Goal: Information Seeking & Learning: Find specific fact

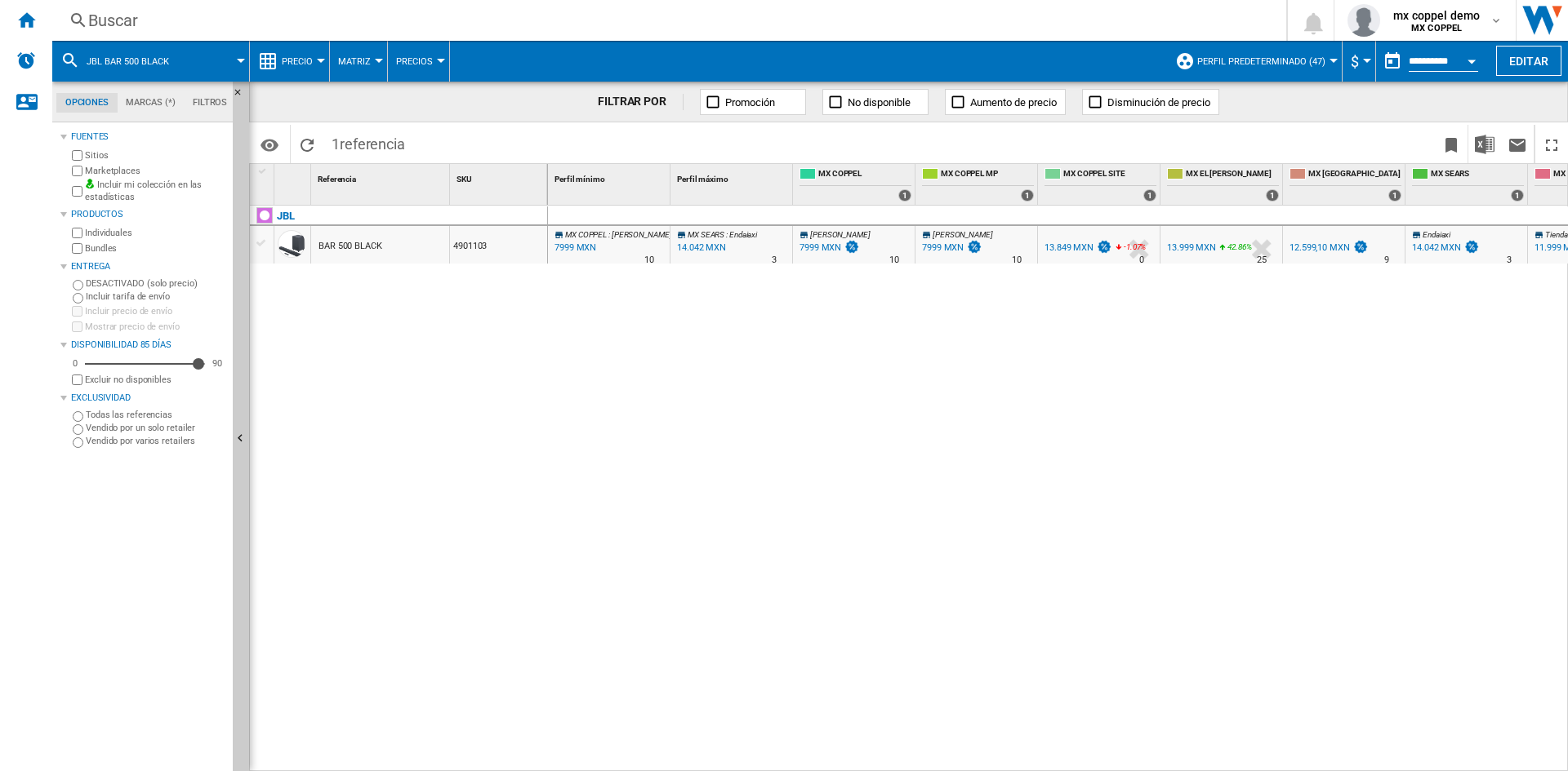
click at [322, 23] on div "Buscar" at bounding box center [666, 20] width 1156 height 23
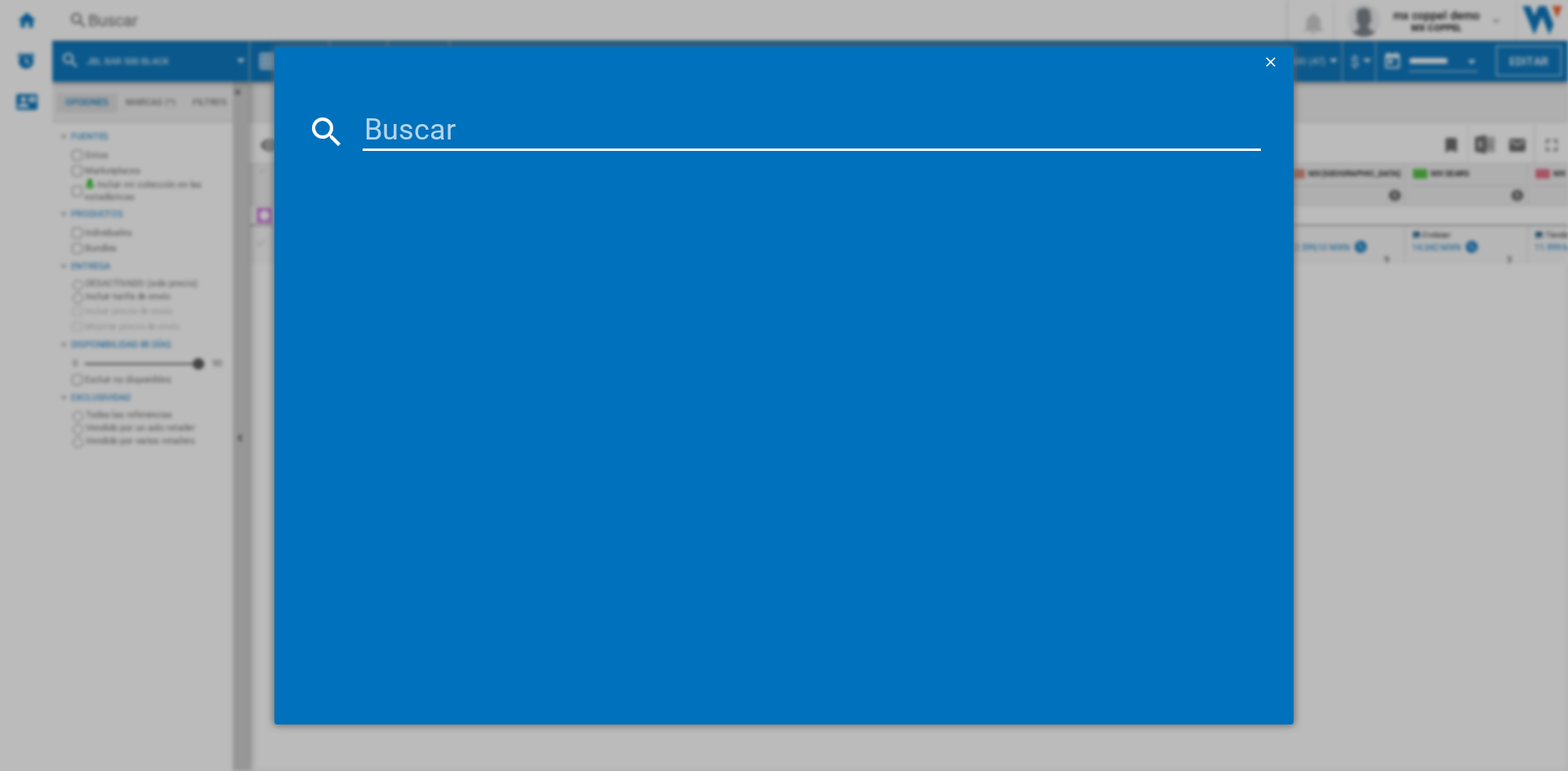
click at [314, 21] on div at bounding box center [784, 385] width 1568 height 771
click at [513, 142] on input at bounding box center [811, 131] width 898 height 39
paste input "BOSE QUIETCOMFORT ULTRA DEEP PLUM"
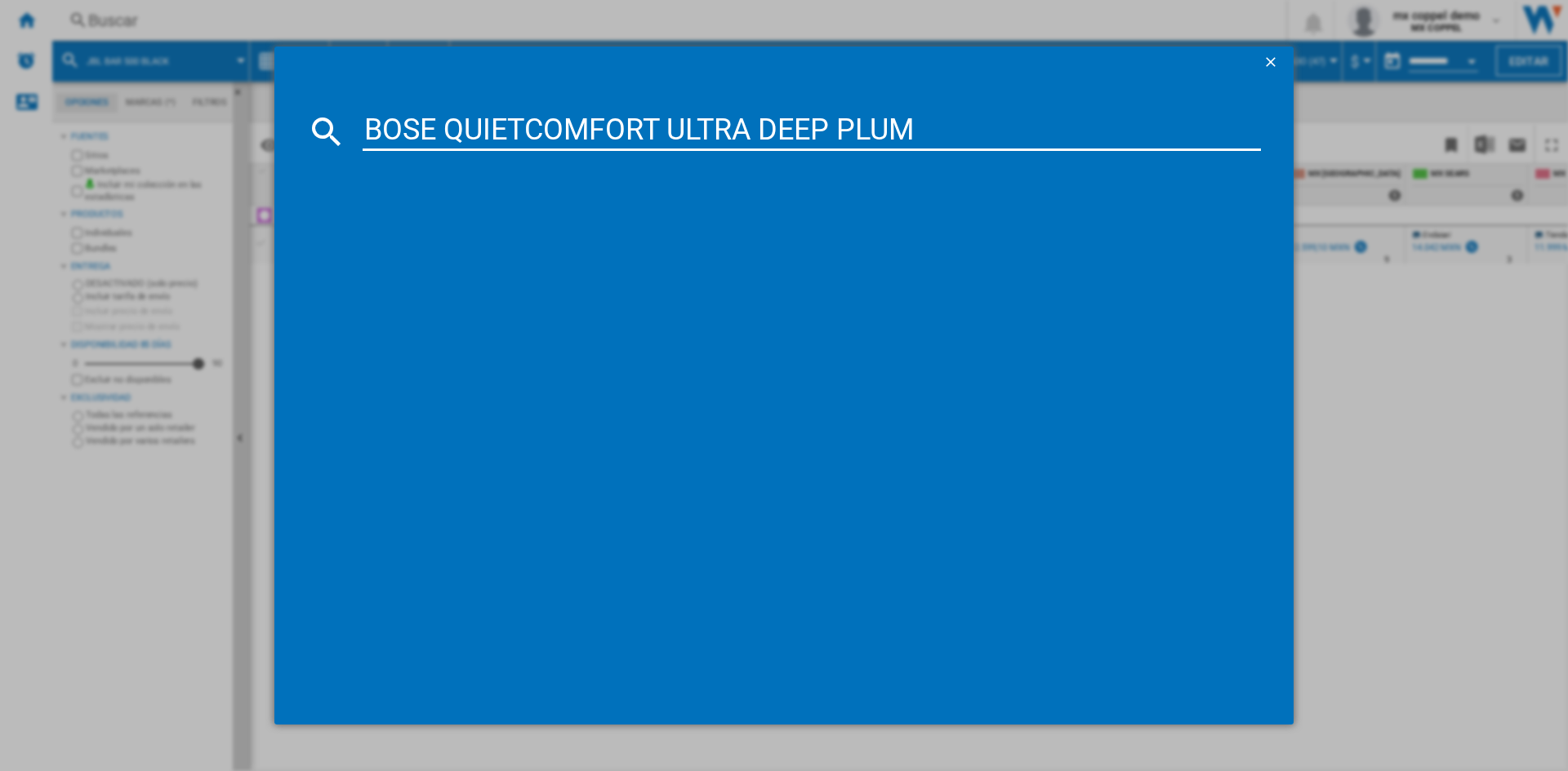
type input "BOSE QUIETCOMFORT ULTRA DEEP PLUM"
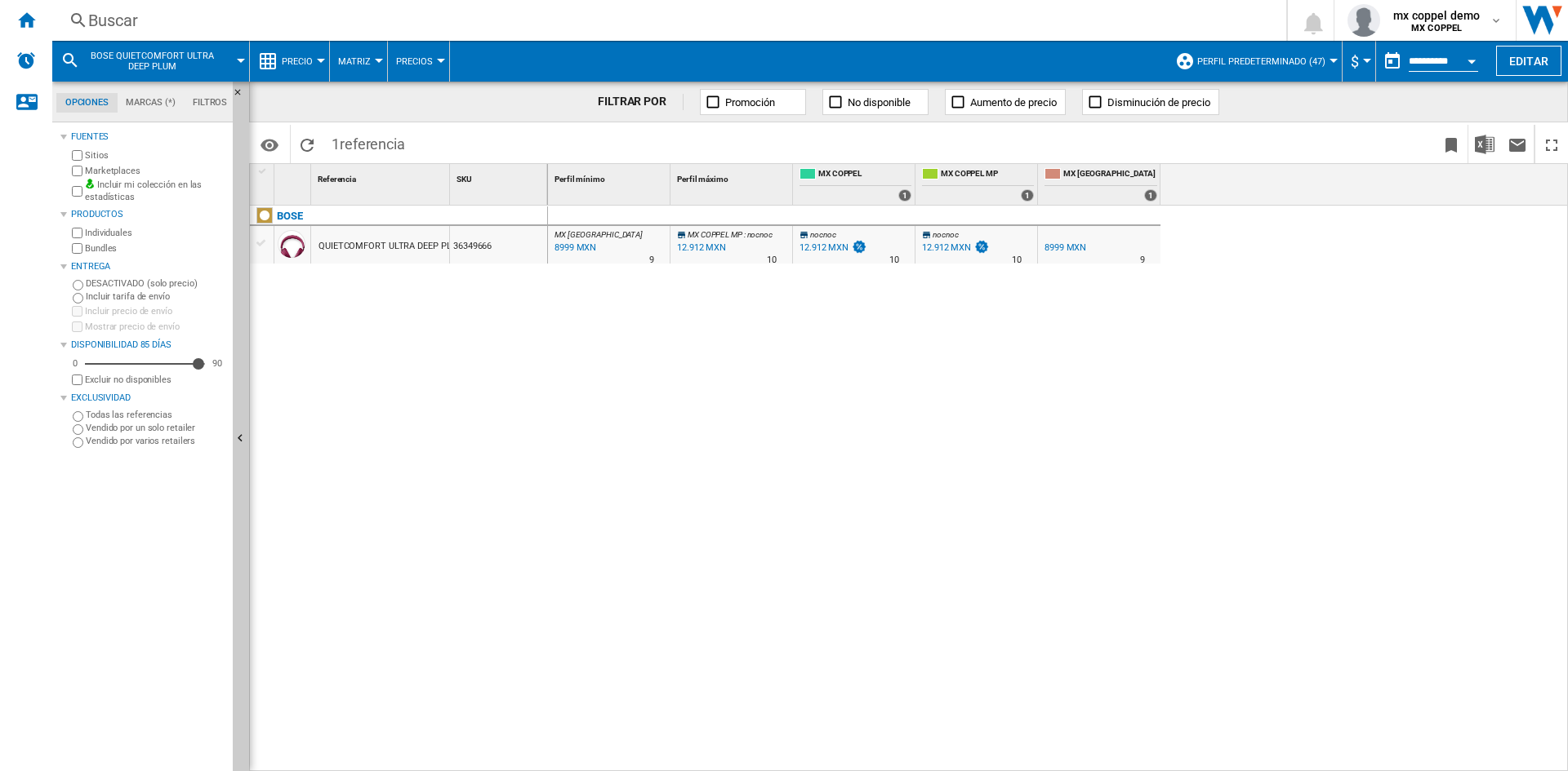
click at [466, 138] on span at bounding box center [669, 143] width 511 height 39
click at [142, 14] on div "Buscar" at bounding box center [666, 20] width 1156 height 23
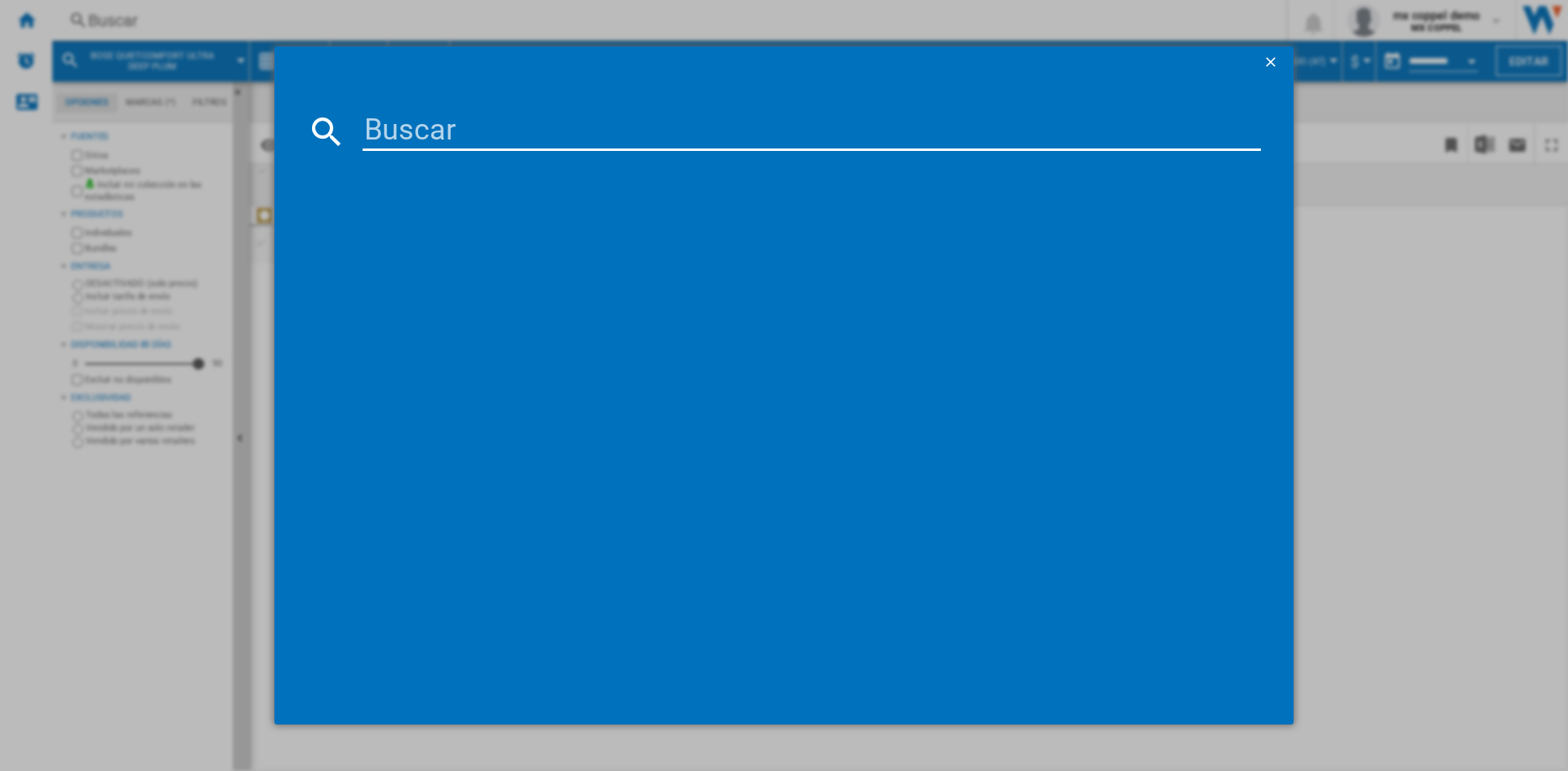
paste input "JABRA EVOLVE2 85 BLACK"
type input "JABRA EVOLVE2 85 BLACK"
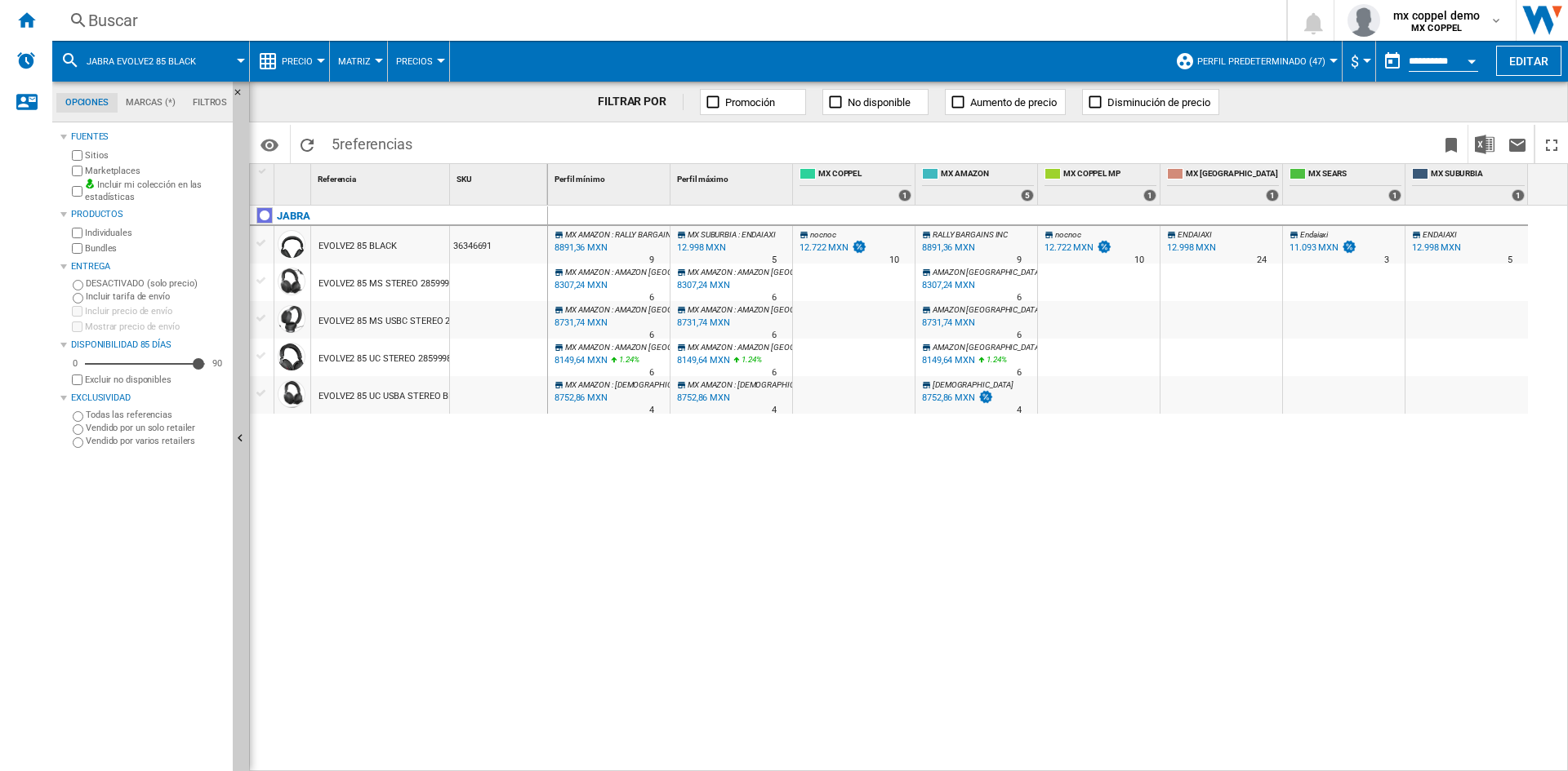
click at [180, 24] on div "Buscar" at bounding box center [666, 20] width 1156 height 23
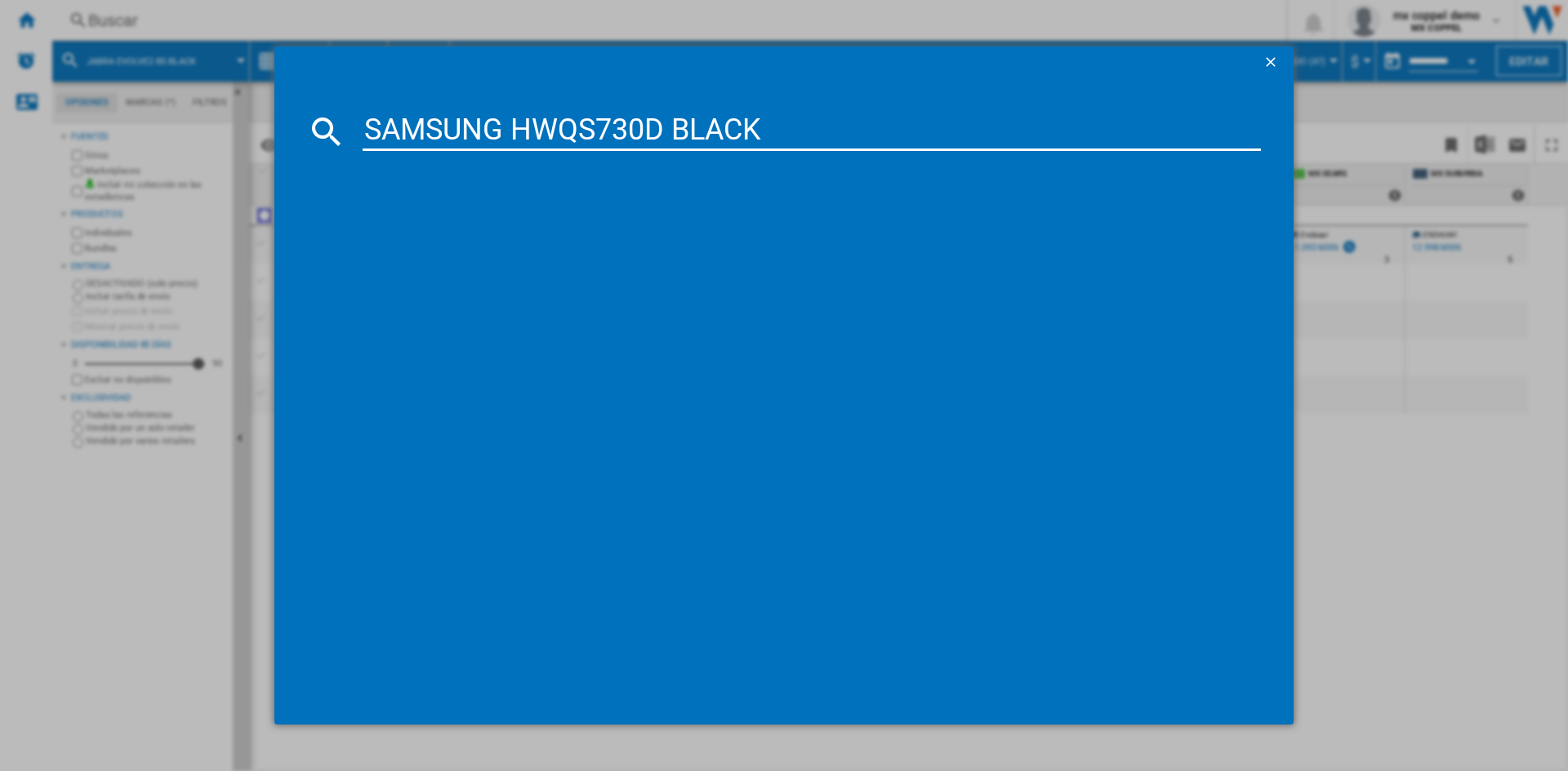
type input "SAMSUNG HWQS730D BLACK"
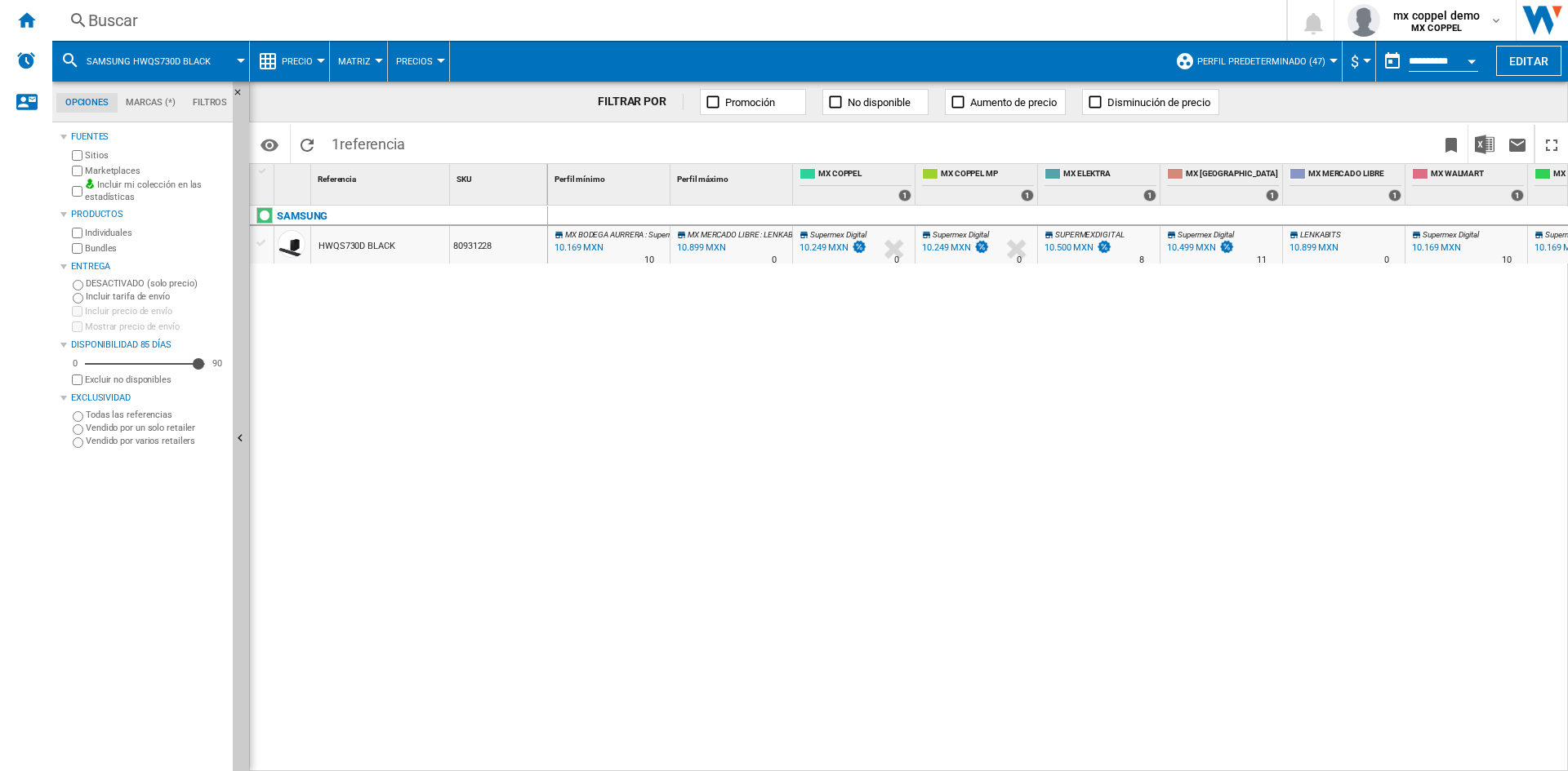
drag, startPoint x: 212, startPoint y: 39, endPoint x: 200, endPoint y: 28, distance: 16.3
click at [210, 37] on div "Buscar [GEOGRAPHIC_DATA] 0 mx coppel demo MX COPPEL MX COPPEL Mi configuración …" at bounding box center [810, 20] width 1516 height 41
click at [200, 28] on div "Buscar" at bounding box center [666, 20] width 1156 height 23
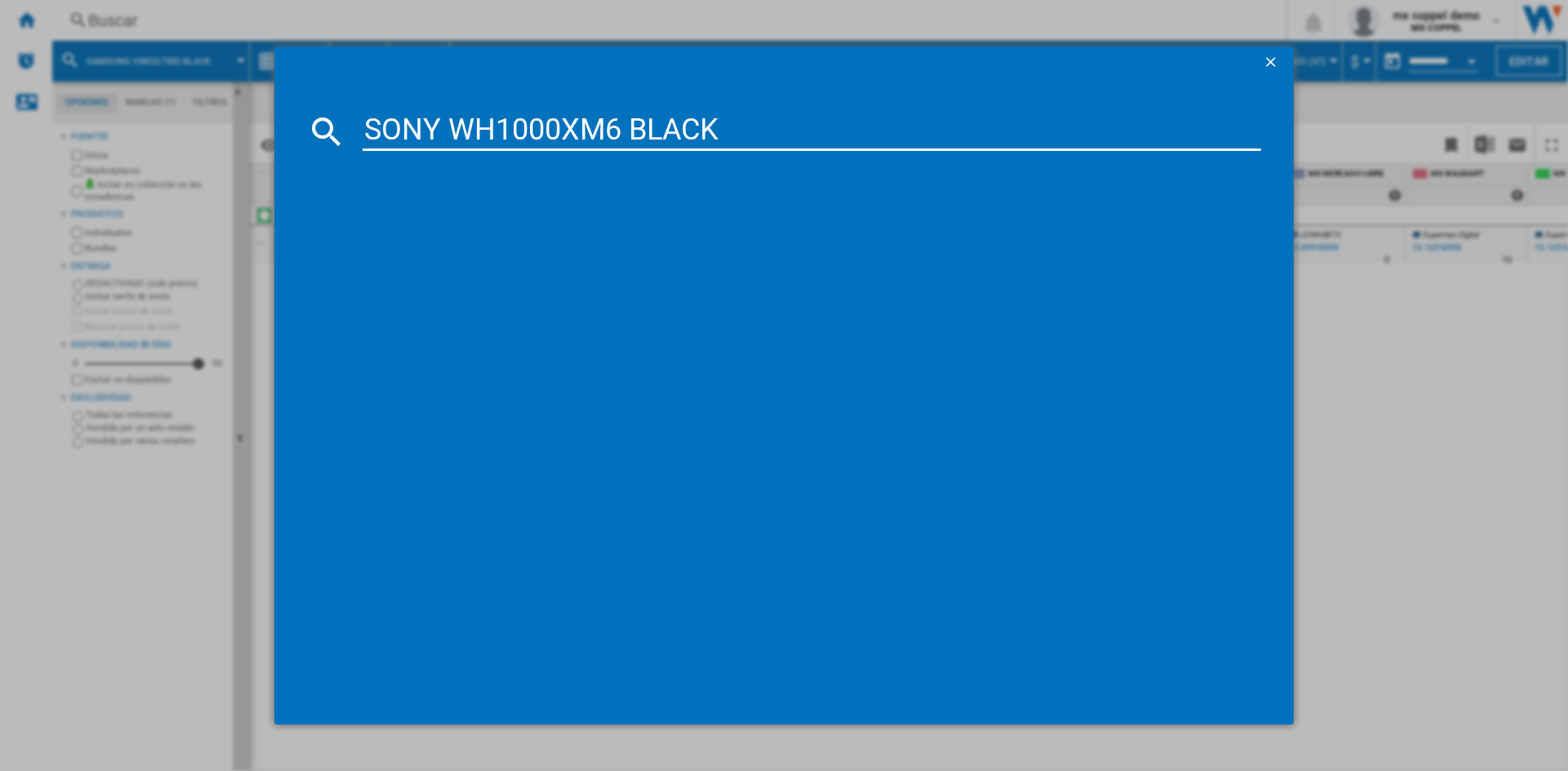
type input "SONY WH1000XM6 BLACK"
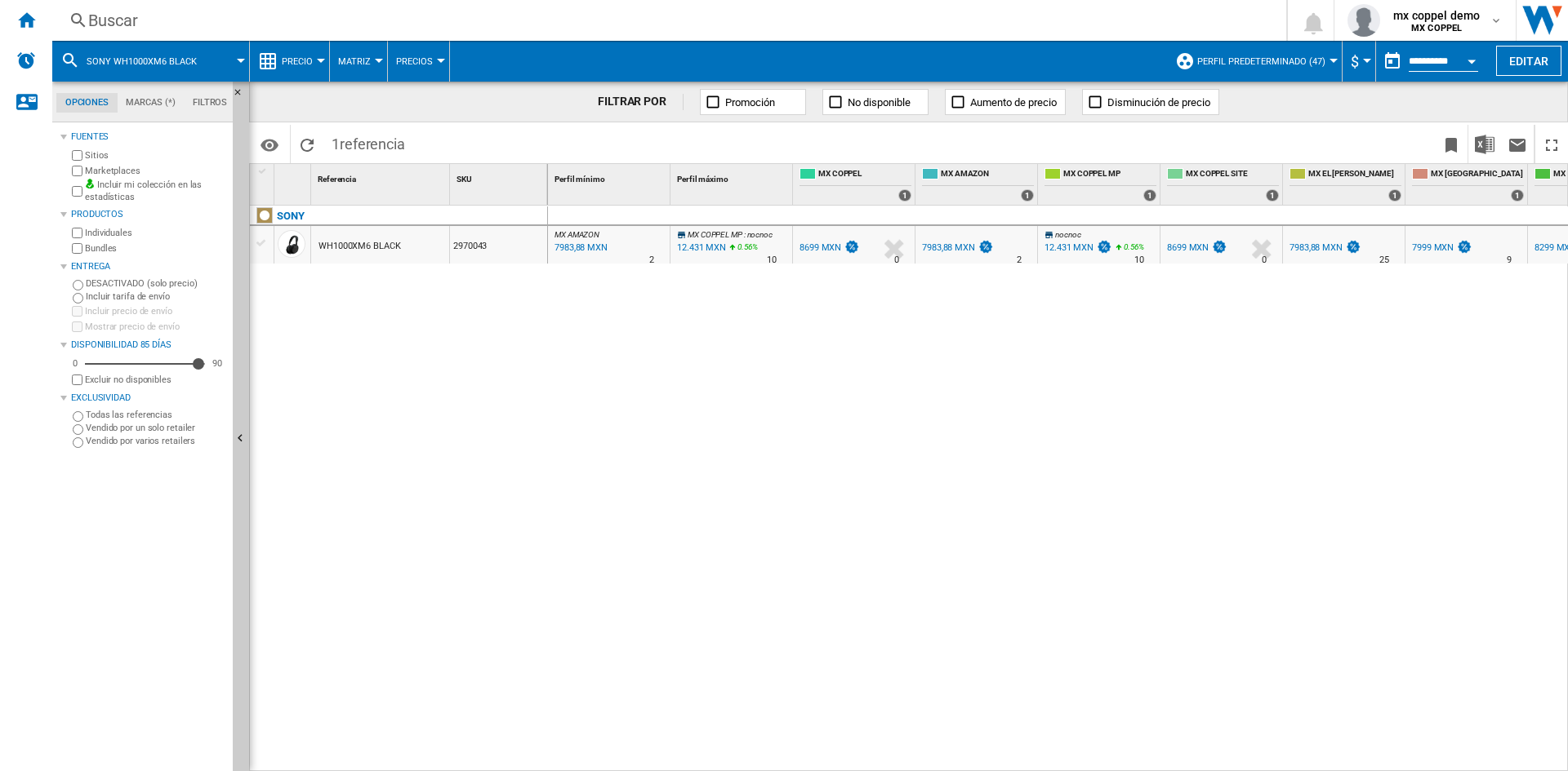
click at [428, 19] on div "Buscar" at bounding box center [666, 20] width 1156 height 23
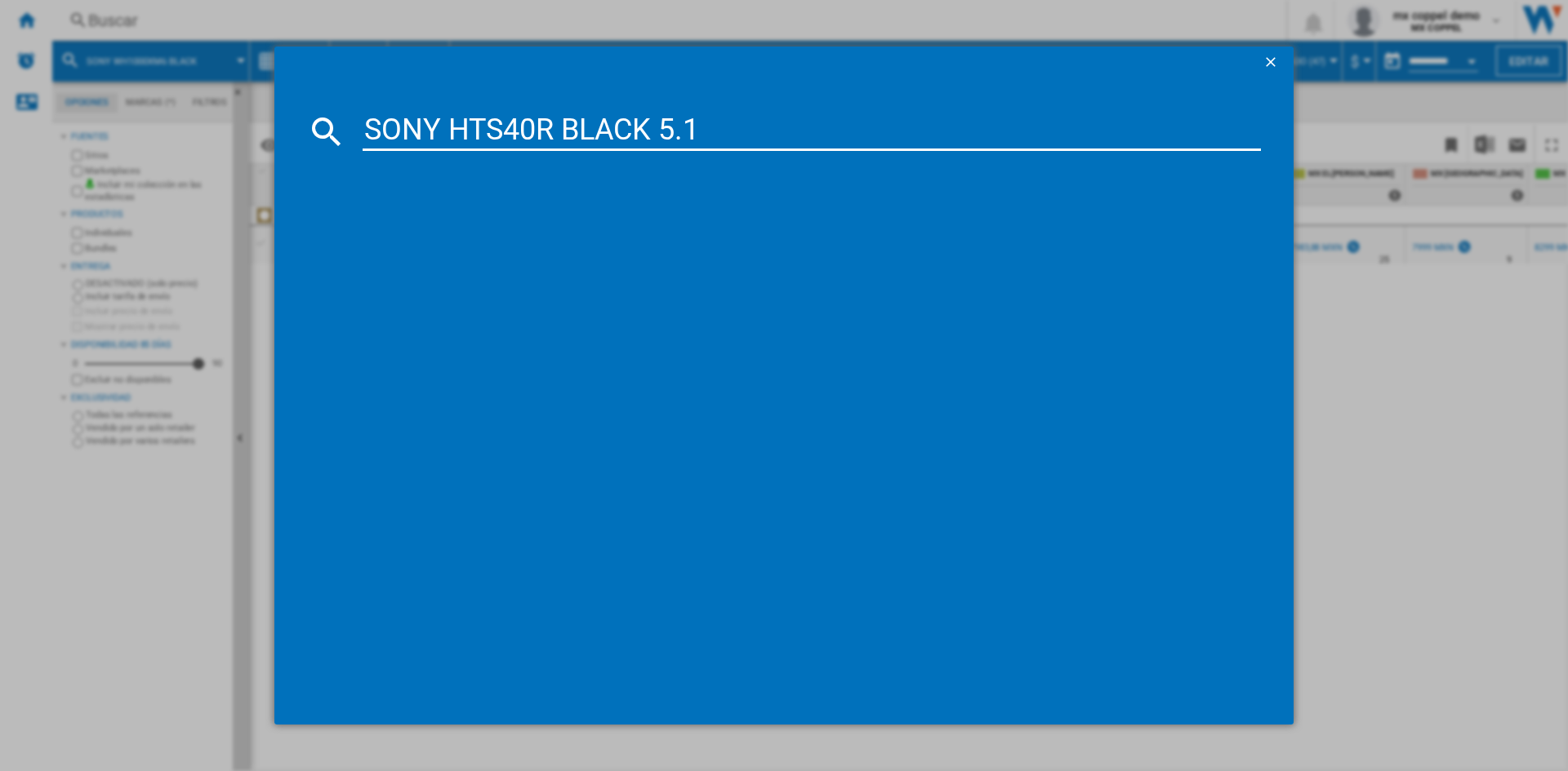
type input "SONY HTS40R BLACK 5.1"
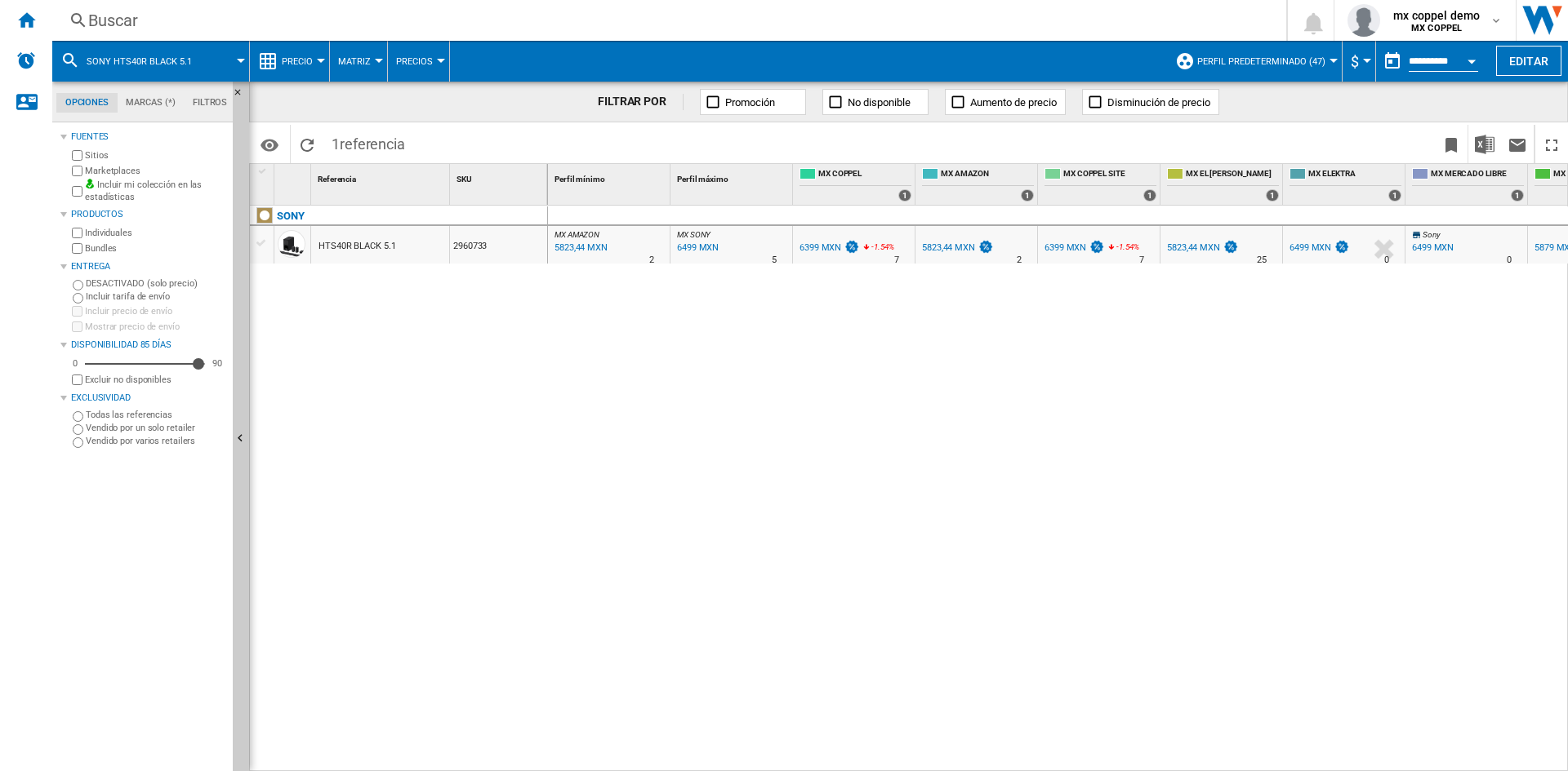
click at [296, 28] on div "Buscar" at bounding box center [666, 20] width 1156 height 23
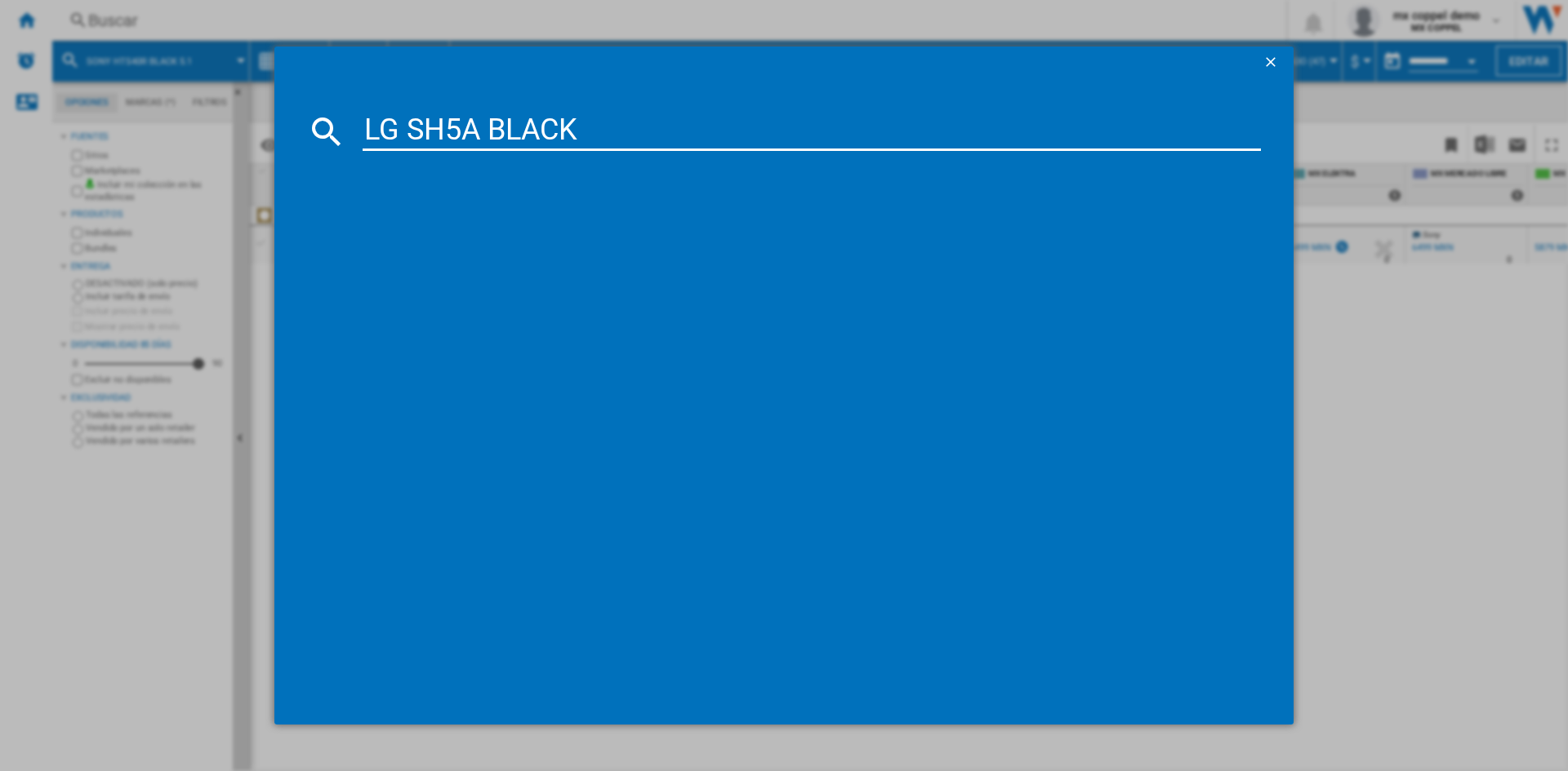
type input "LG SH5A BLACK"
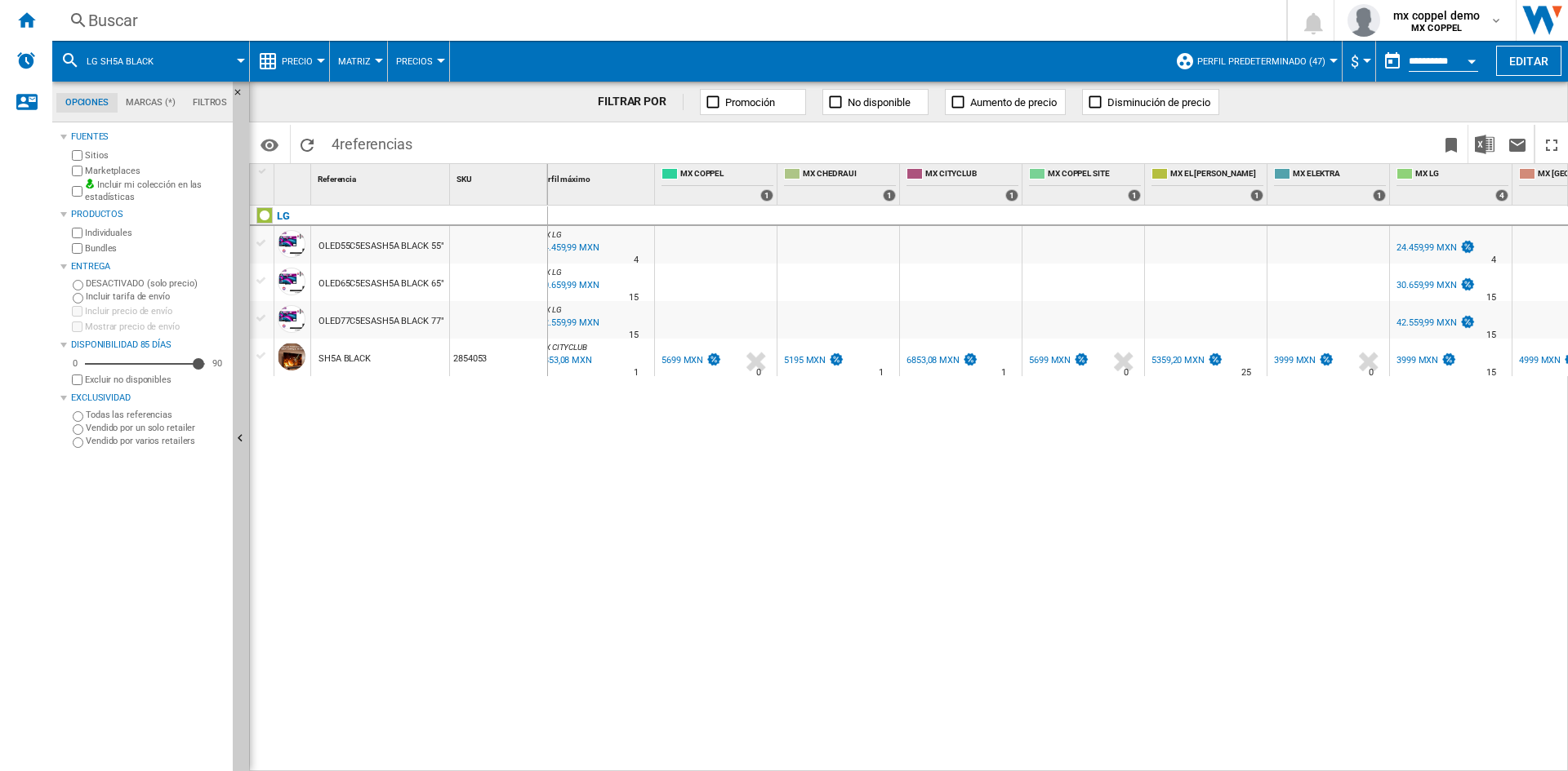
scroll to position [0, 272]
